Goal: Task Accomplishment & Management: Use online tool/utility

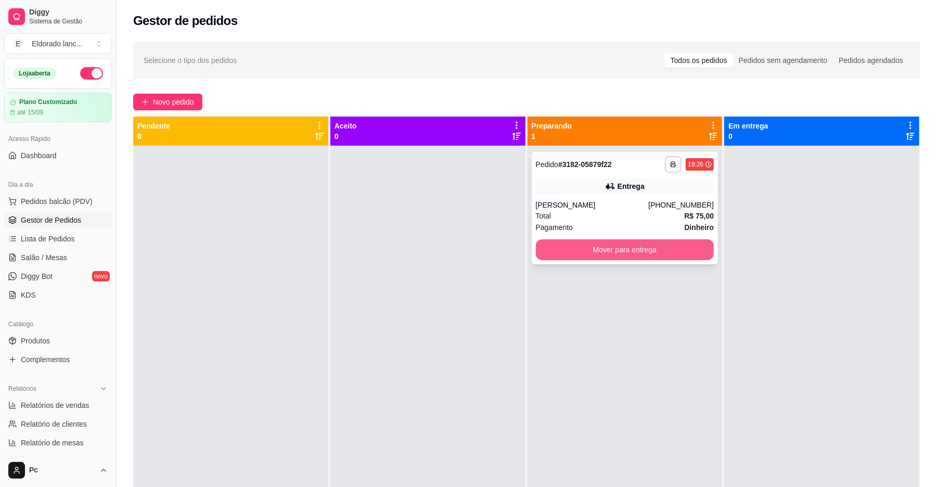
click at [649, 244] on button "Mover para entrega" at bounding box center [625, 249] width 178 height 21
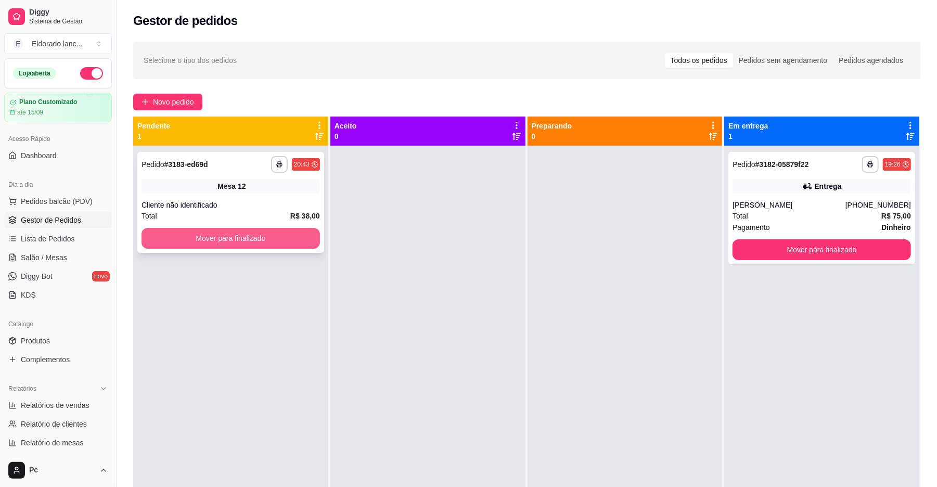
click at [233, 240] on button "Mover para finalizado" at bounding box center [231, 238] width 178 height 21
click at [233, 240] on button "Mover para finalizado" at bounding box center [230, 238] width 173 height 20
click at [266, 240] on button "Mover para finalizado" at bounding box center [230, 238] width 173 height 20
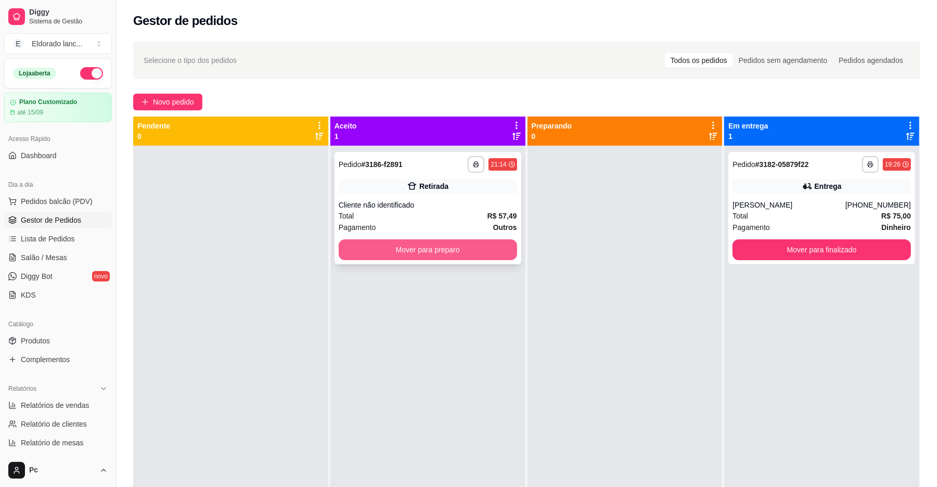
click at [390, 250] on button "Mover para preparo" at bounding box center [428, 249] width 178 height 21
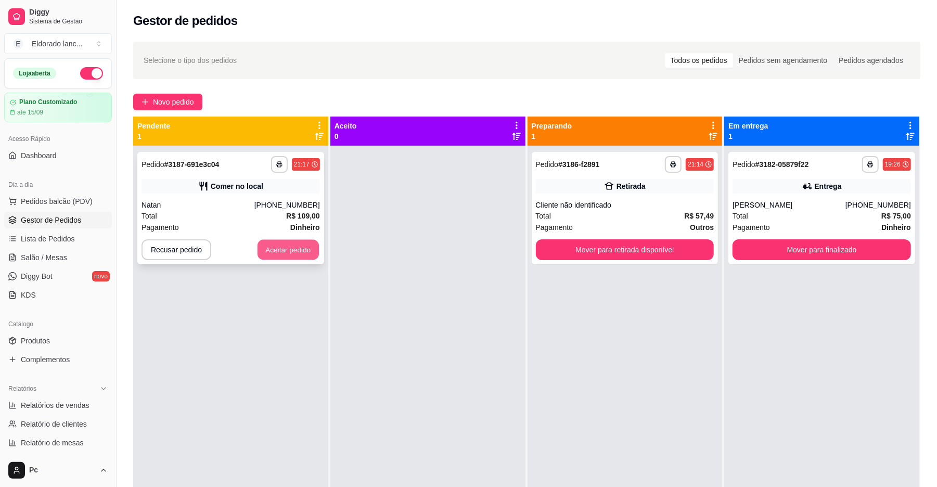
click at [308, 250] on button "Aceitar pedido" at bounding box center [288, 250] width 61 height 20
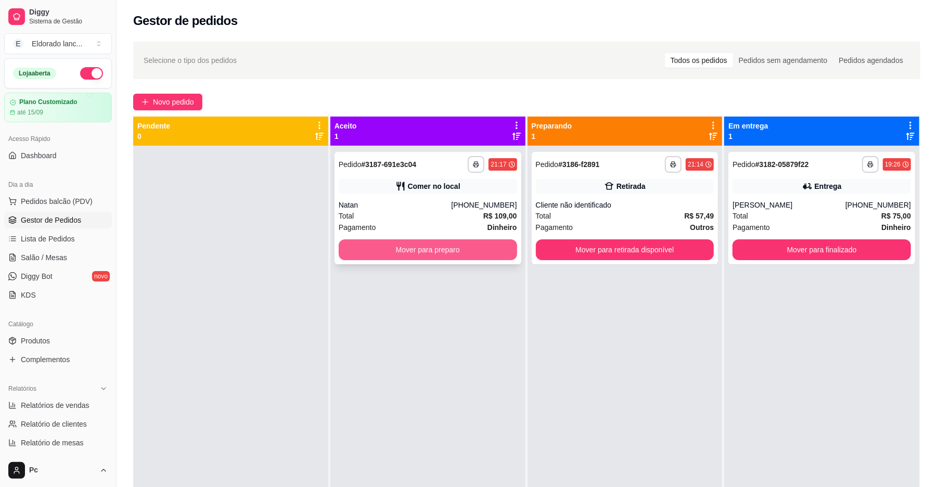
click at [350, 250] on button "Mover para preparo" at bounding box center [428, 249] width 178 height 21
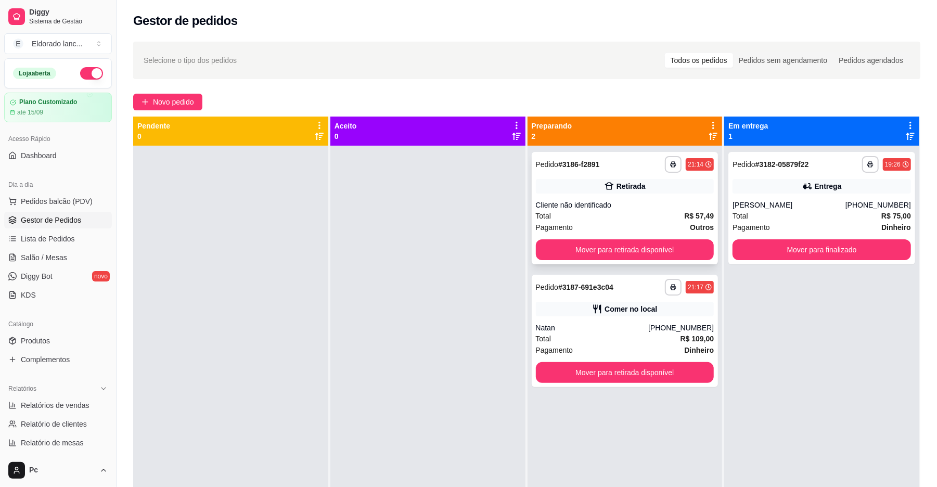
click at [619, 180] on div "Retirada" at bounding box center [625, 186] width 178 height 15
click at [758, 207] on div "[PERSON_NAME]" at bounding box center [789, 205] width 113 height 10
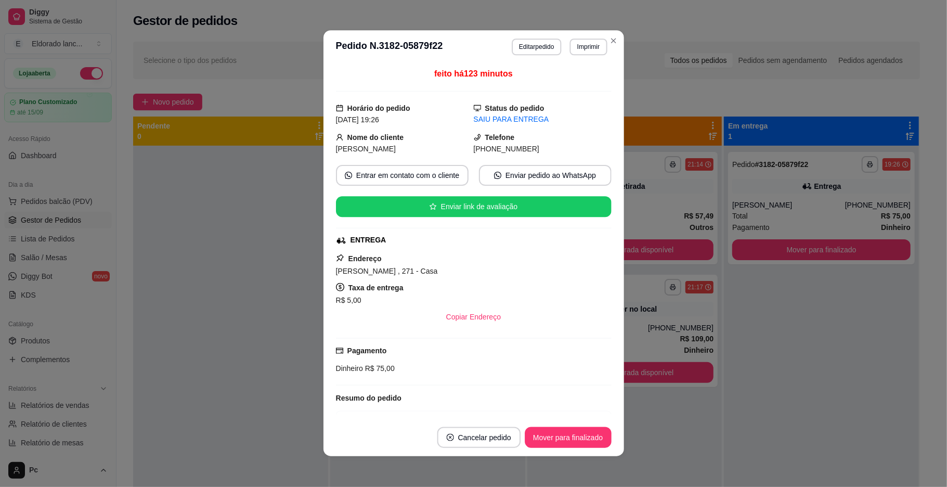
click at [771, 202] on div "[PERSON_NAME]" at bounding box center [789, 205] width 113 height 10
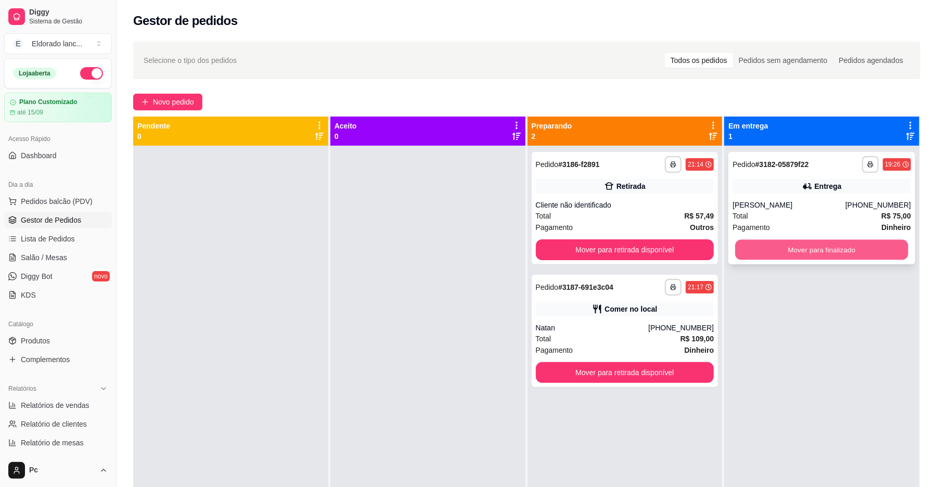
click at [754, 248] on button "Mover para finalizado" at bounding box center [821, 250] width 173 height 20
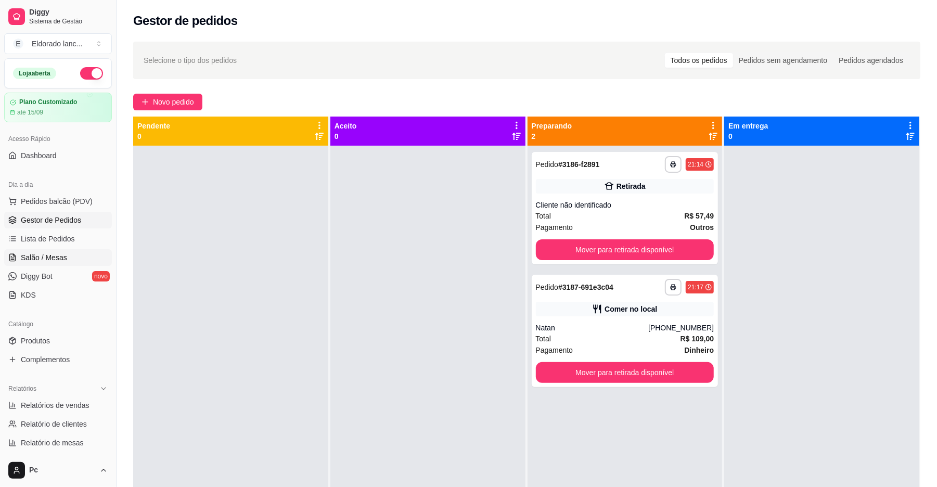
click at [60, 265] on link "Salão / Mesas" at bounding box center [58, 257] width 108 height 17
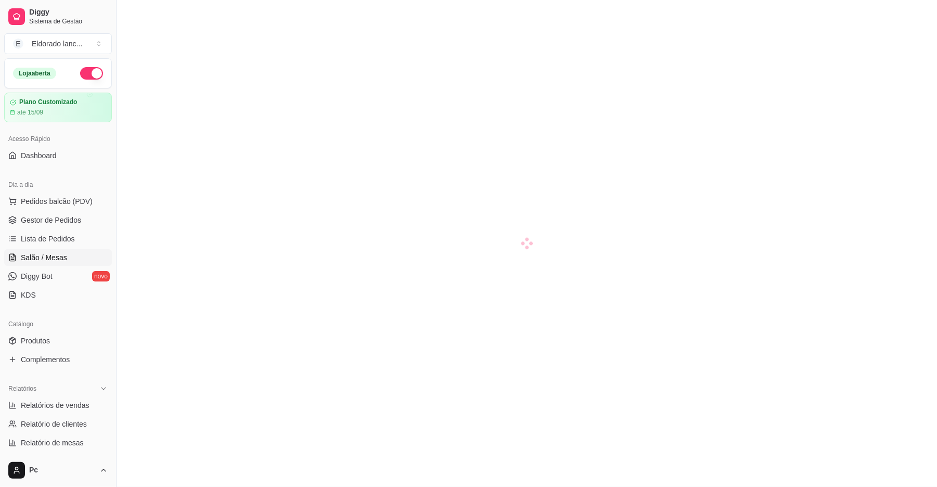
click at [60, 254] on span "Salão / Mesas" at bounding box center [44, 257] width 46 height 10
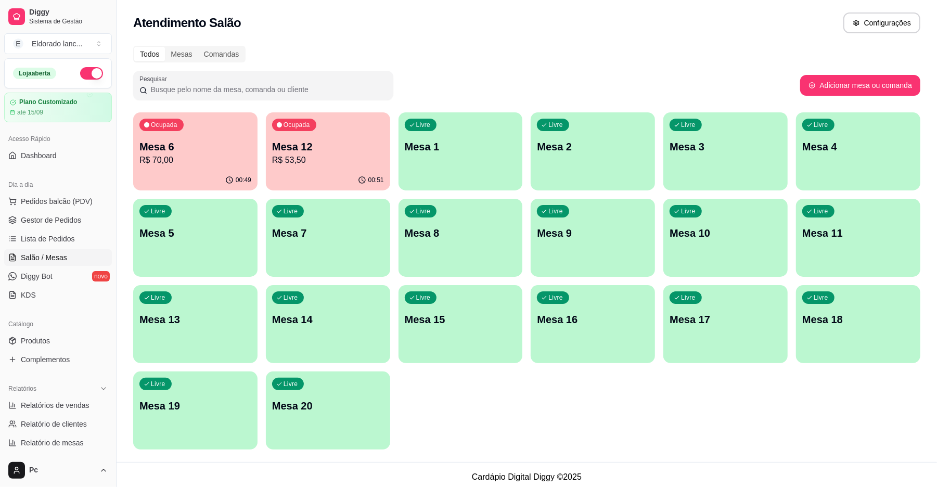
click at [284, 159] on p "R$ 53,50" at bounding box center [328, 160] width 112 height 12
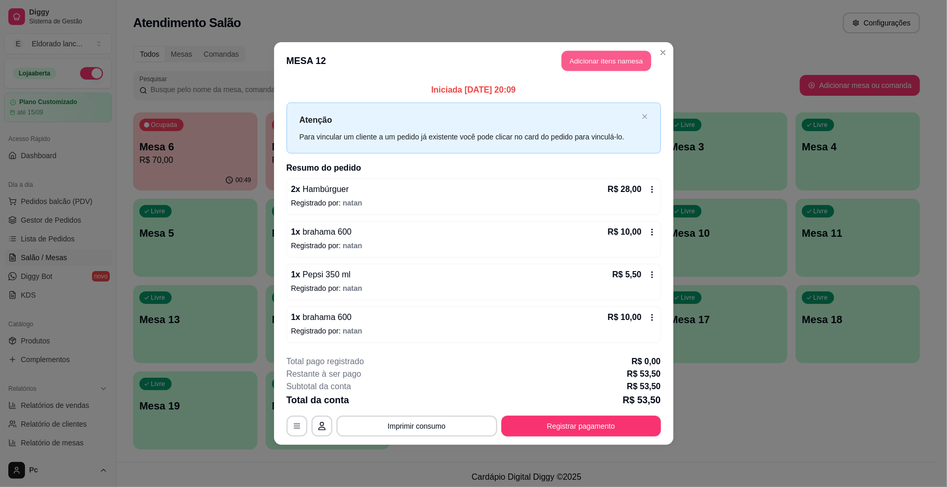
click at [619, 51] on button "Adicionar itens na mesa" at bounding box center [606, 61] width 89 height 20
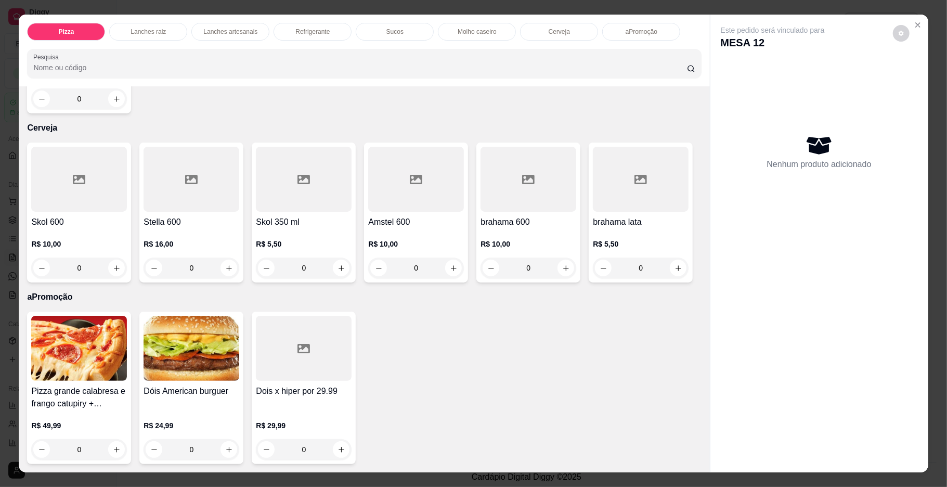
scroll to position [2283, 0]
click at [563, 265] on icon "increase-product-quantity" at bounding box center [565, 267] width 5 height 5
type input "1"
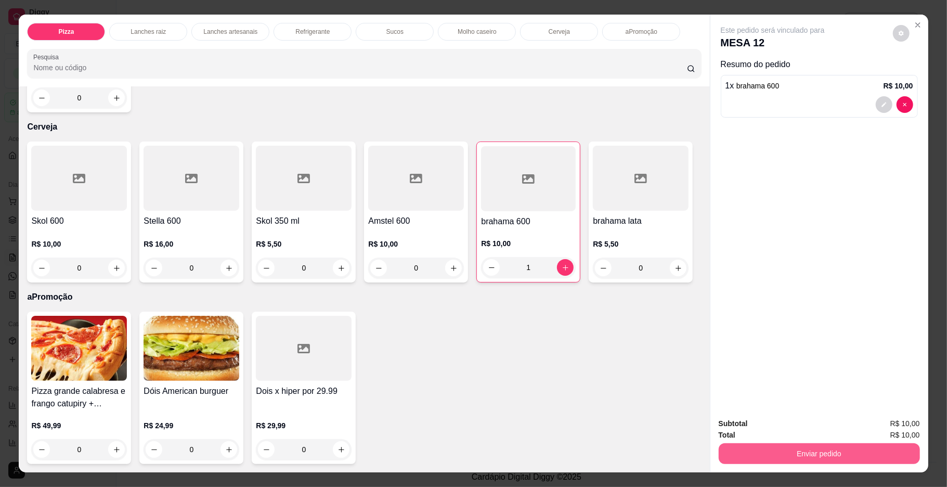
click at [798, 463] on button "Enviar pedido" at bounding box center [819, 453] width 201 height 21
click at [800, 430] on button "Não registrar e enviar pedido" at bounding box center [784, 428] width 108 height 20
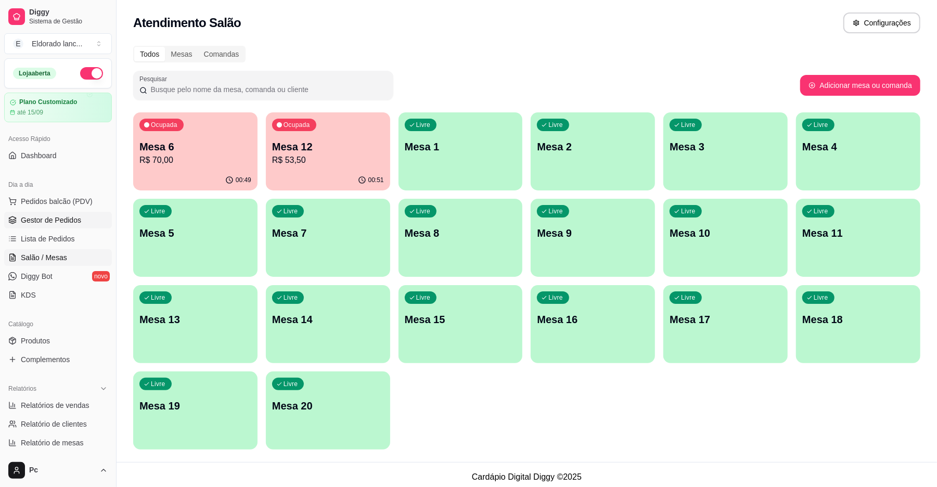
click at [63, 220] on span "Gestor de Pedidos" at bounding box center [51, 220] width 60 height 10
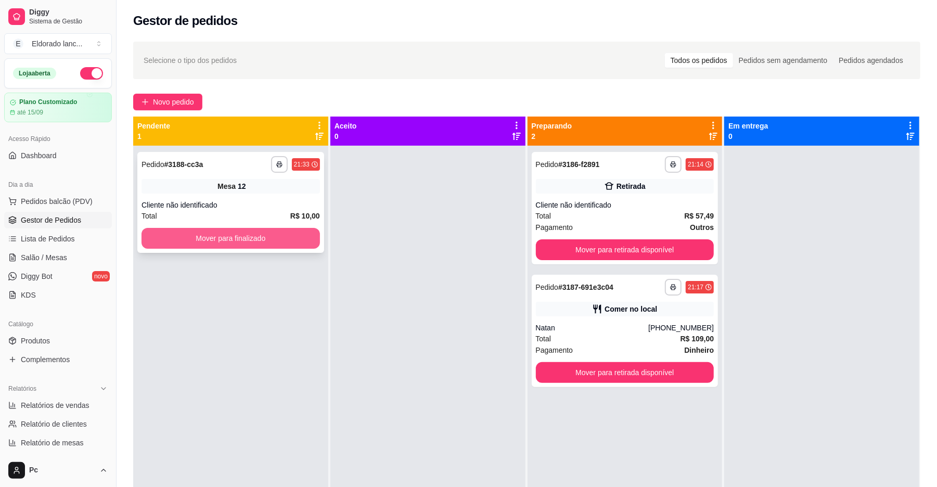
click at [193, 246] on button "Mover para finalizado" at bounding box center [231, 238] width 178 height 21
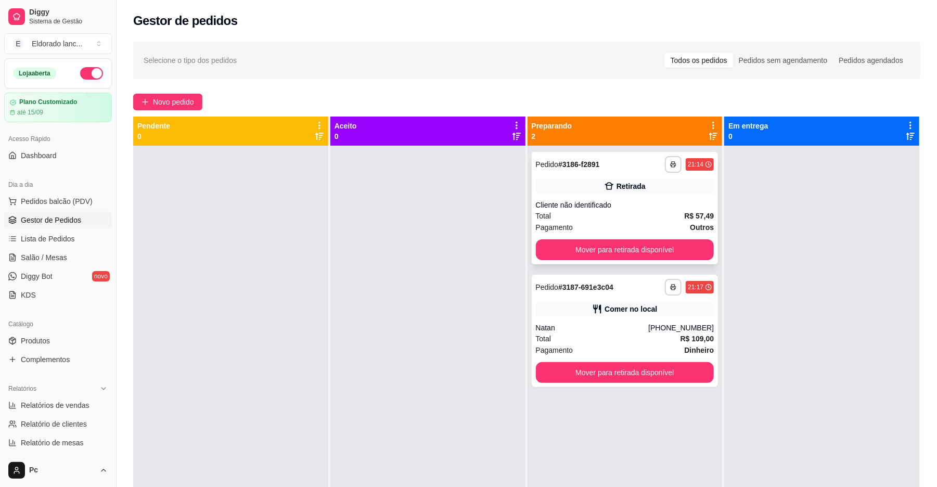
click at [579, 212] on div "Total R$ 57,49" at bounding box center [625, 215] width 178 height 11
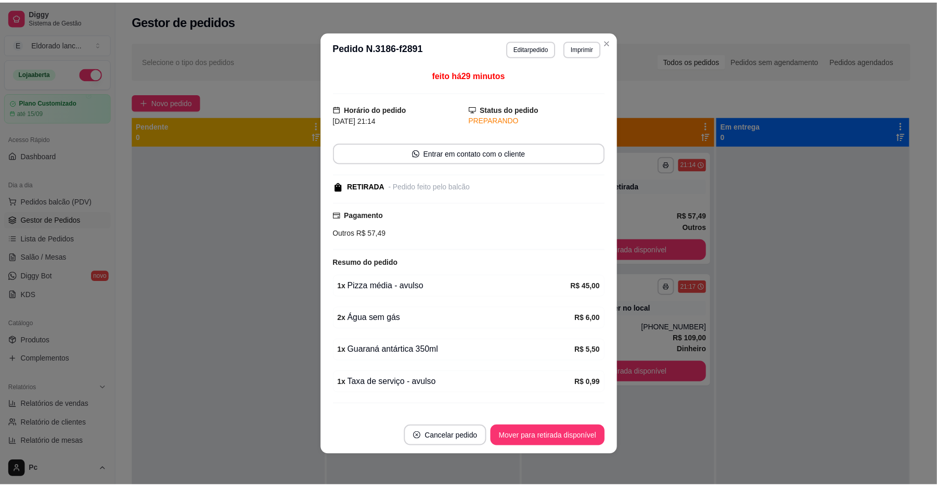
scroll to position [2, 0]
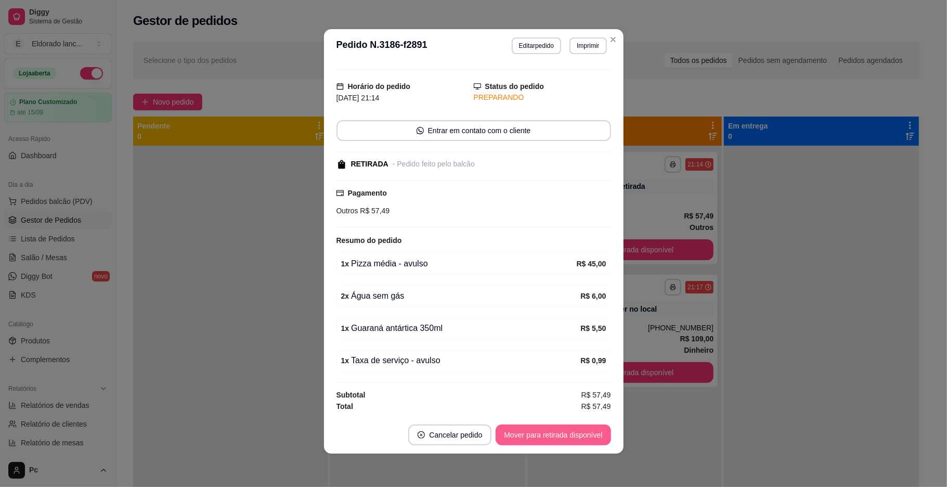
click at [581, 433] on button "Mover para retirada disponível" at bounding box center [553, 435] width 115 height 21
click at [583, 433] on div "Mover para retirada disponível" at bounding box center [553, 435] width 115 height 21
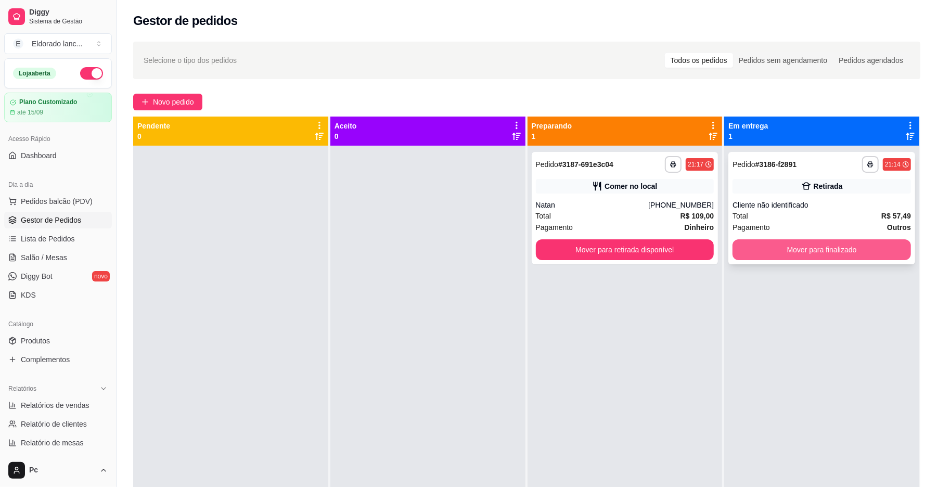
click at [802, 250] on button "Mover para finalizado" at bounding box center [822, 249] width 178 height 21
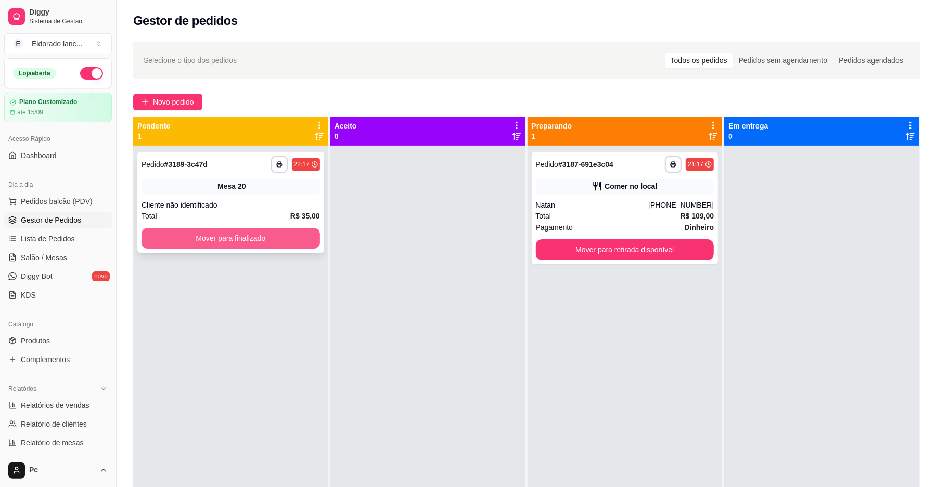
click at [250, 242] on button "Mover para finalizado" at bounding box center [231, 238] width 178 height 21
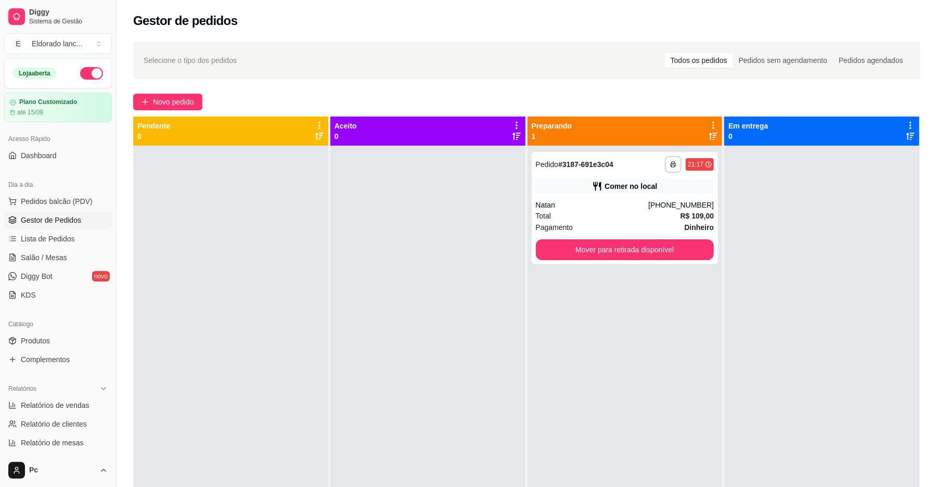
click at [250, 241] on div at bounding box center [230, 389] width 195 height 487
click at [584, 255] on button "Mover para retirada disponível" at bounding box center [625, 249] width 178 height 21
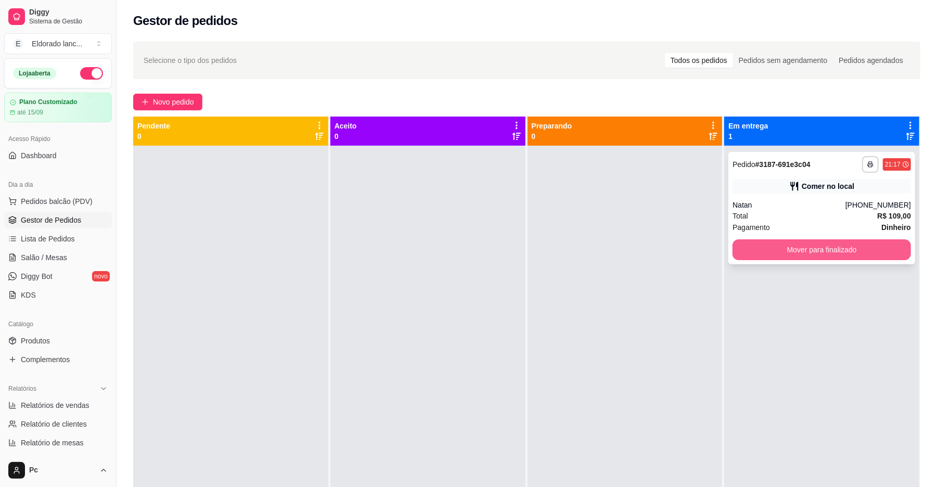
click at [816, 251] on button "Mover para finalizado" at bounding box center [822, 249] width 178 height 21
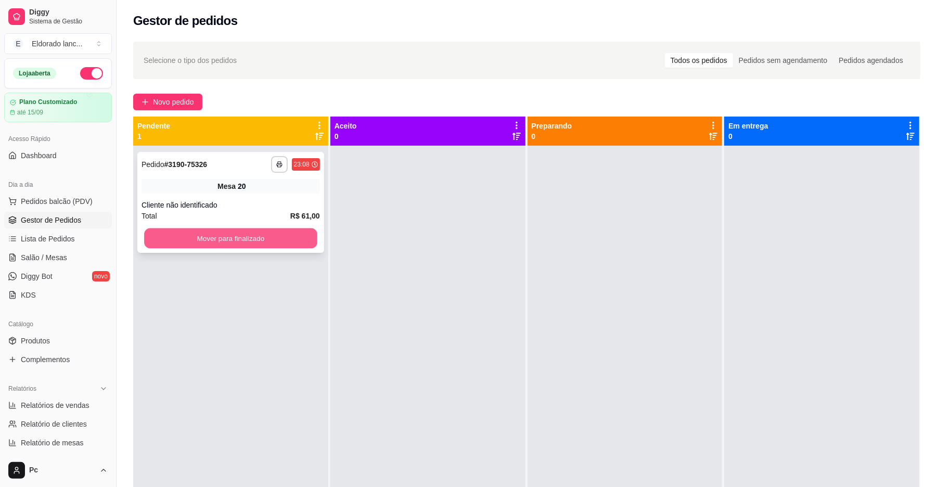
click at [229, 228] on button "Mover para finalizado" at bounding box center [230, 238] width 173 height 20
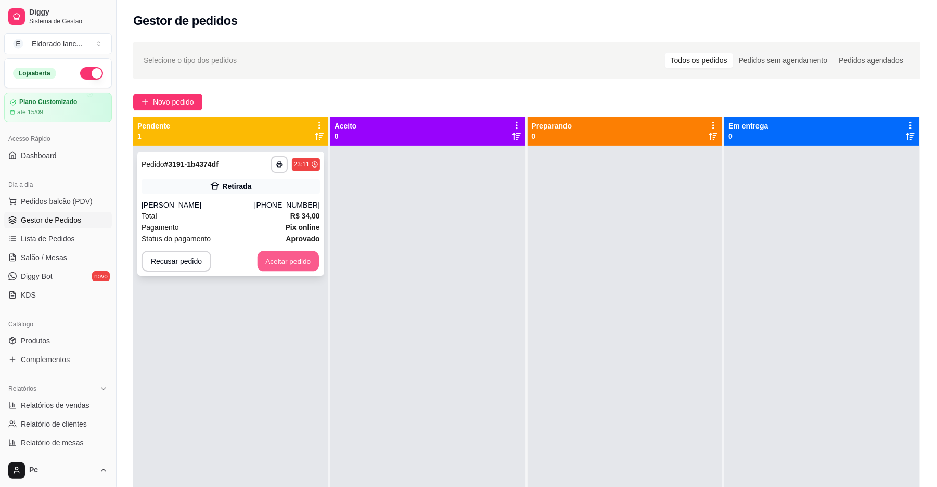
click at [278, 265] on button "Aceitar pedido" at bounding box center [288, 261] width 61 height 20
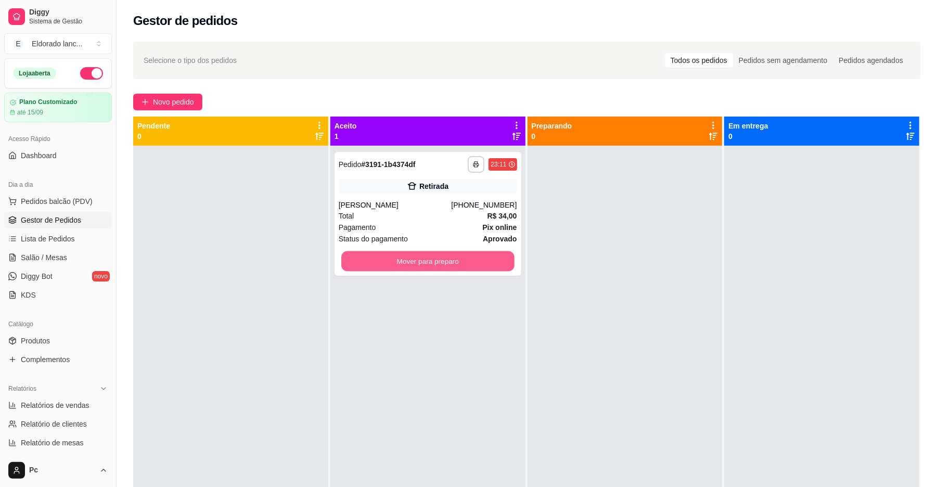
click at [434, 265] on button "Mover para preparo" at bounding box center [427, 261] width 173 height 20
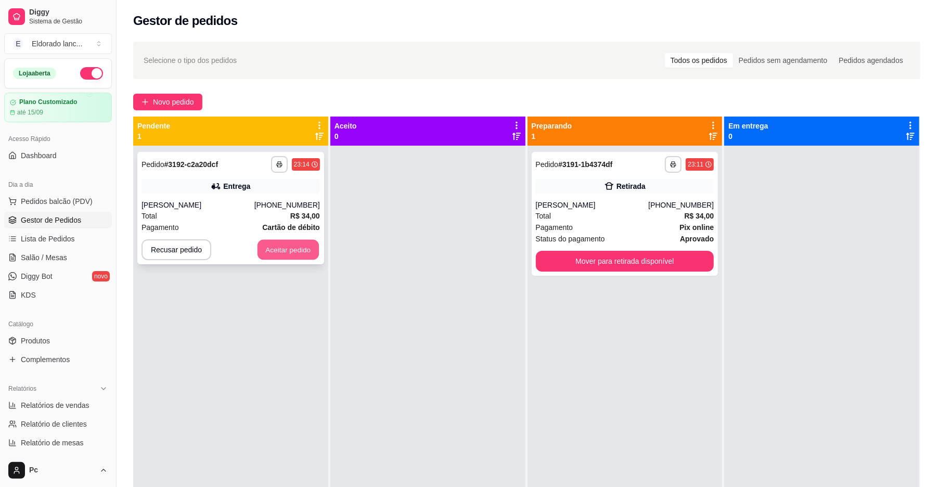
click at [280, 252] on button "Aceitar pedido" at bounding box center [288, 250] width 61 height 20
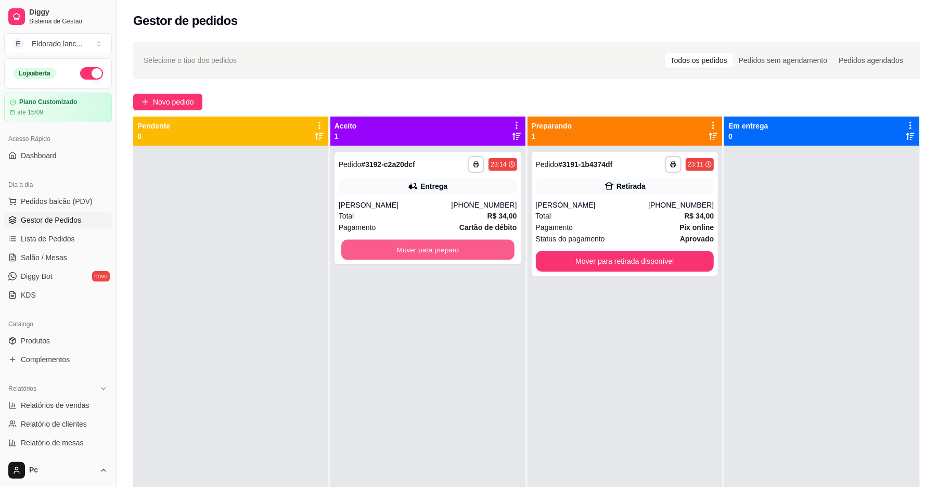
click at [456, 244] on button "Mover para preparo" at bounding box center [427, 250] width 173 height 20
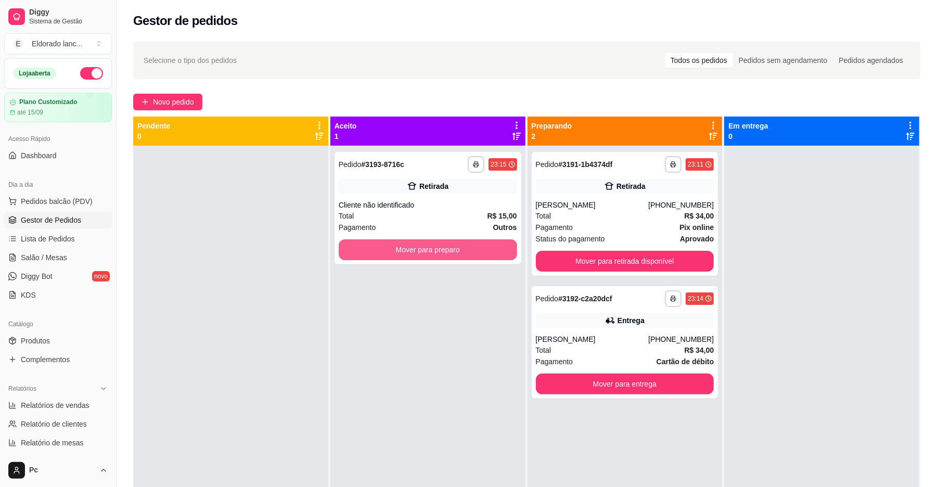
click at [456, 244] on button "Mover para preparo" at bounding box center [428, 249] width 178 height 21
